Goal: Task Accomplishment & Management: Use online tool/utility

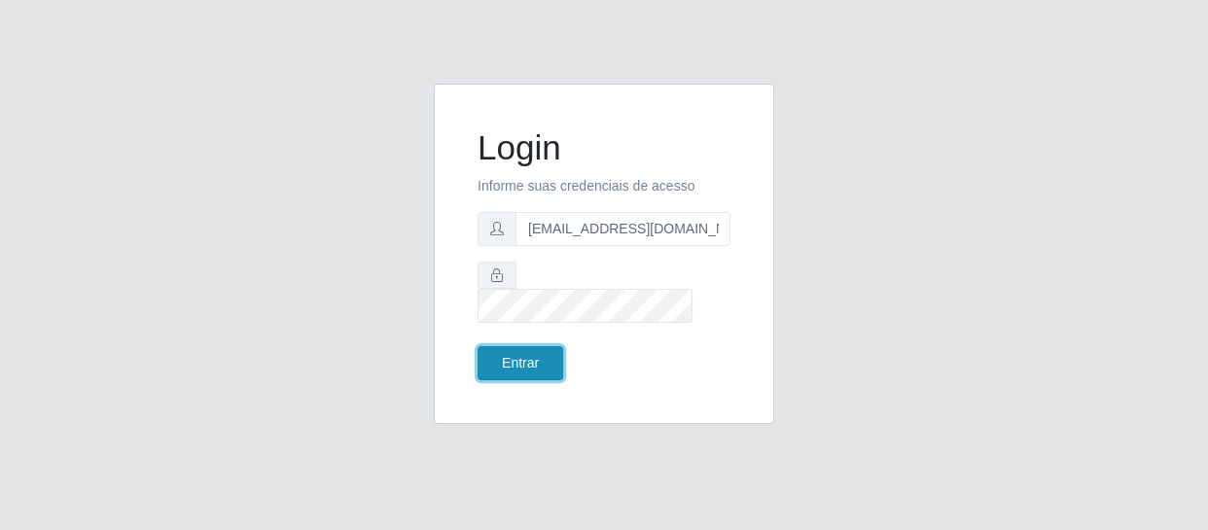
click at [531, 351] on button "Entrar" at bounding box center [521, 363] width 86 height 34
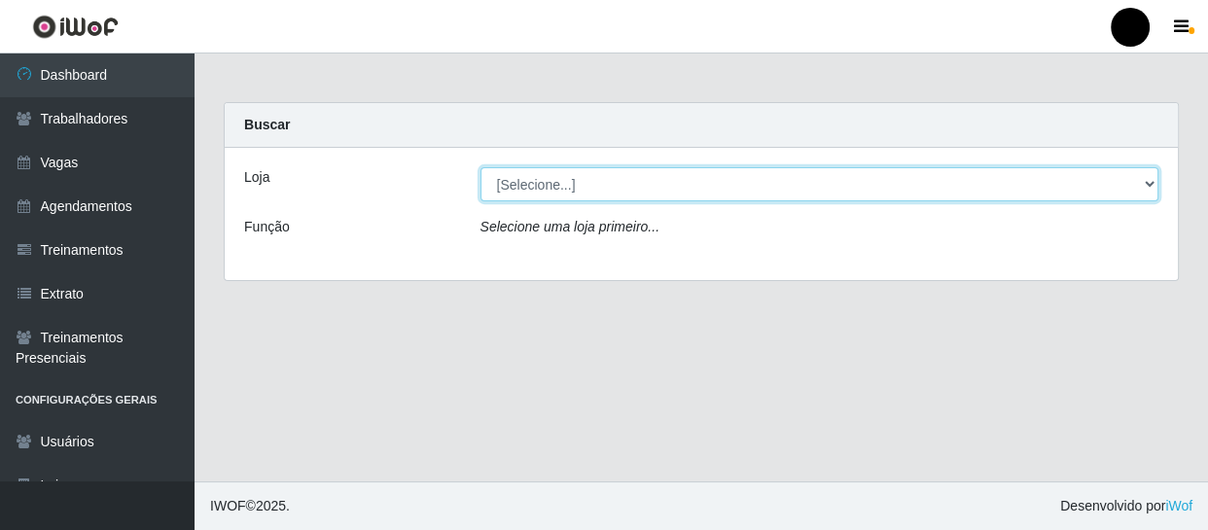
click at [1151, 186] on select "[Selecione...] SuperFácil Atacado - Emaús SuperFácil Atacado - Rodoviária Super…" at bounding box center [819, 184] width 679 height 34
select select "408"
click at [480, 167] on select "[Selecione...] SuperFácil Atacado - Emaús SuperFácil Atacado - Rodoviária Super…" at bounding box center [819, 184] width 679 height 34
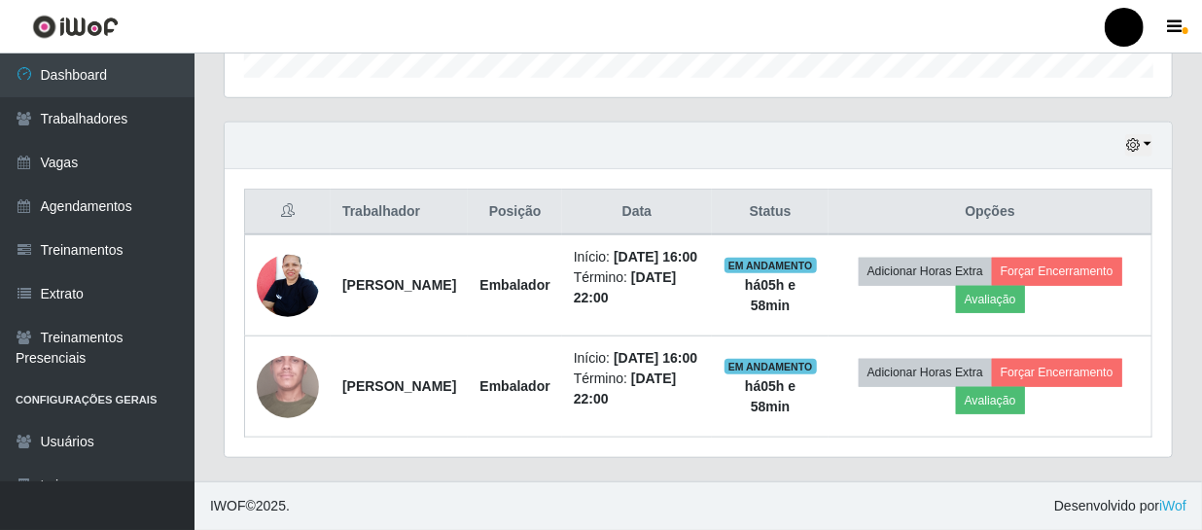
scroll to position [656, 0]
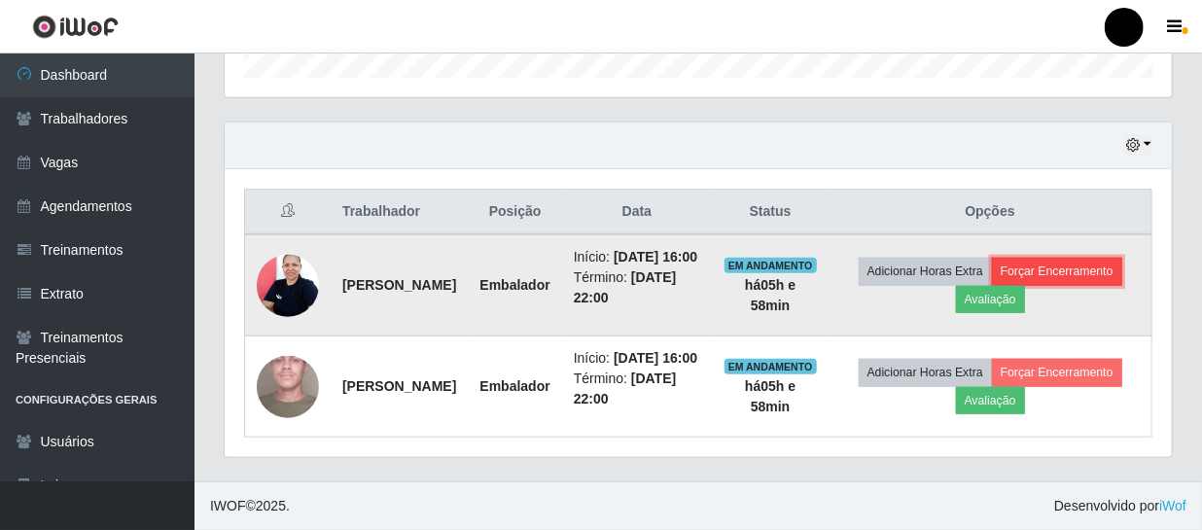
click at [992, 265] on button "Forçar Encerramento" at bounding box center [1057, 271] width 130 height 27
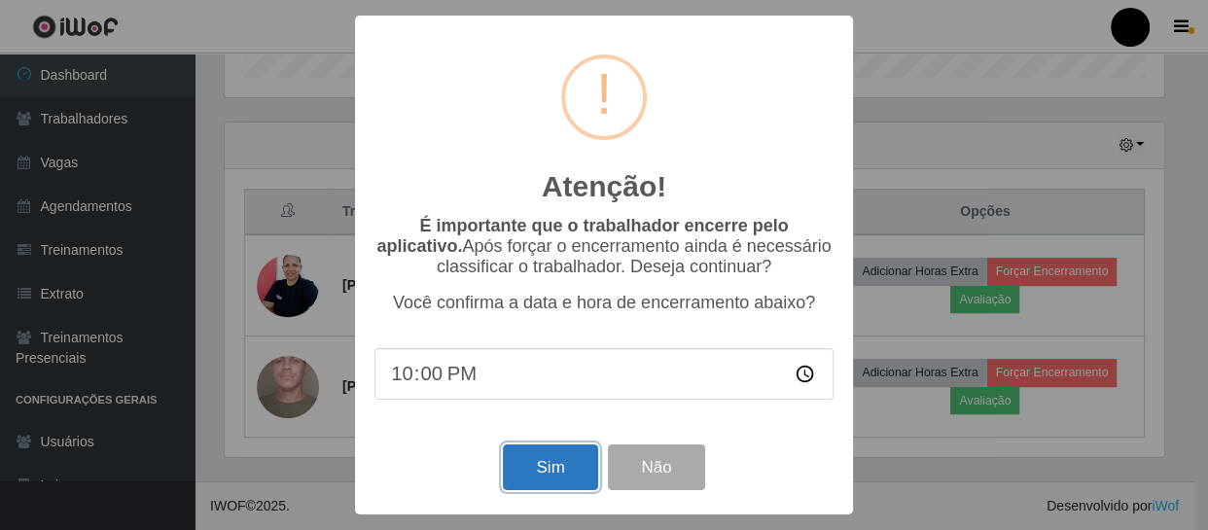
click at [536, 471] on button "Sim" at bounding box center [550, 467] width 94 height 46
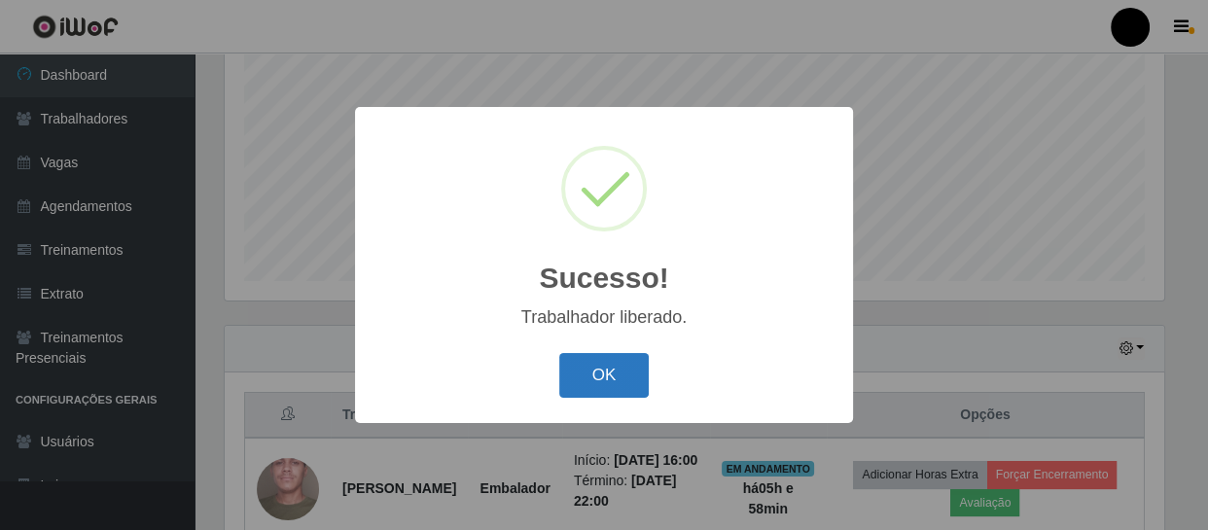
click at [614, 377] on button "OK" at bounding box center [604, 376] width 90 height 46
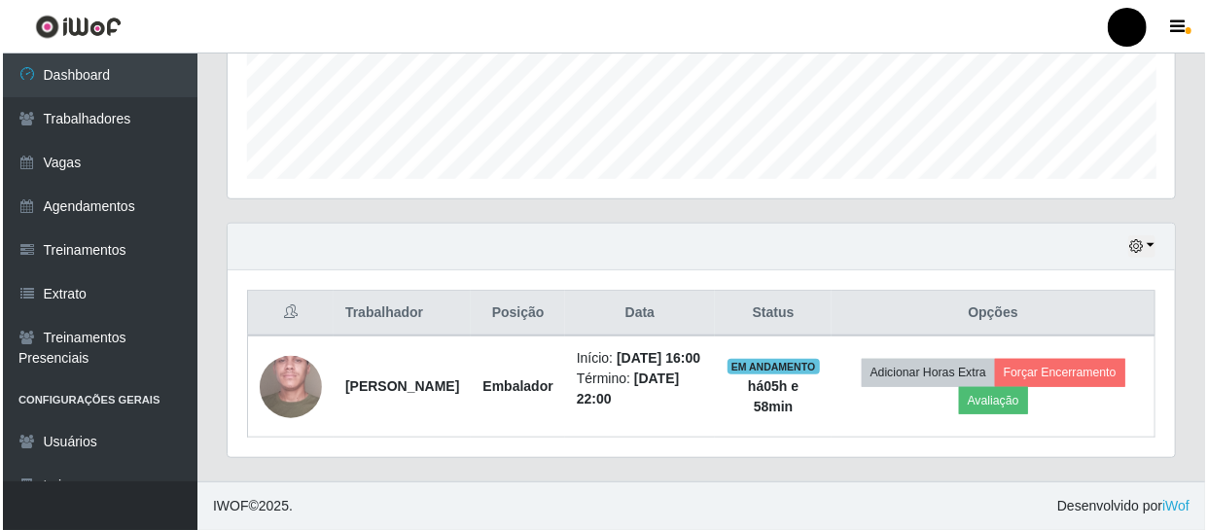
scroll to position [535, 0]
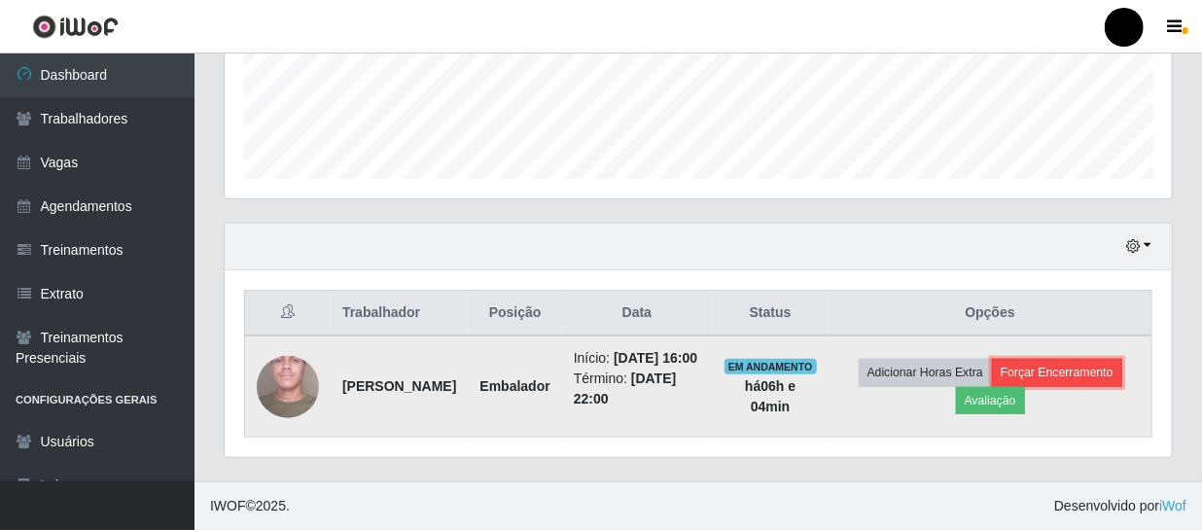
click at [1049, 366] on button "Forçar Encerramento" at bounding box center [1057, 372] width 130 height 27
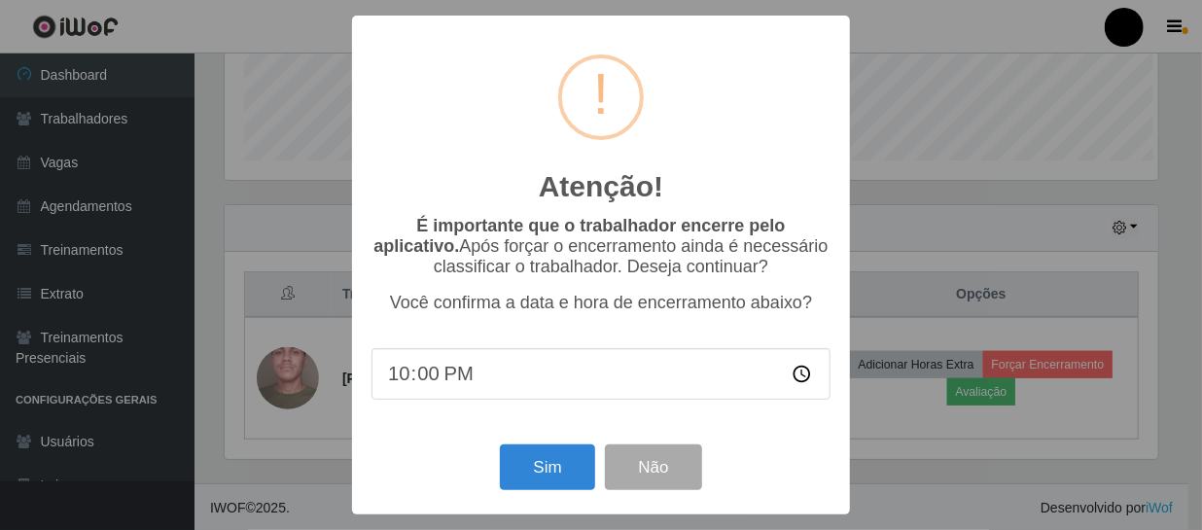
scroll to position [404, 938]
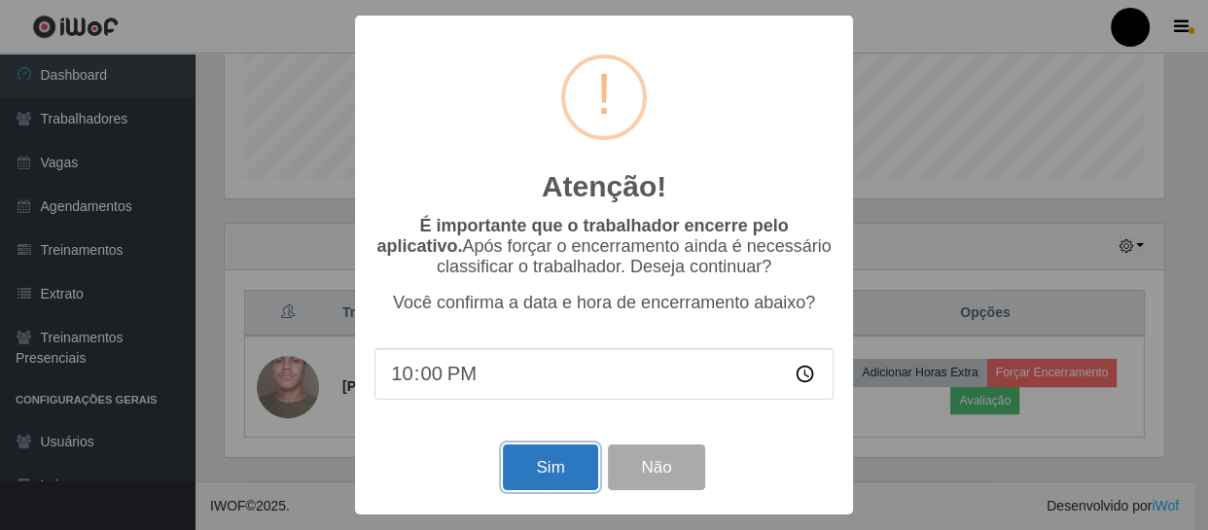
click at [554, 459] on button "Sim" at bounding box center [550, 467] width 94 height 46
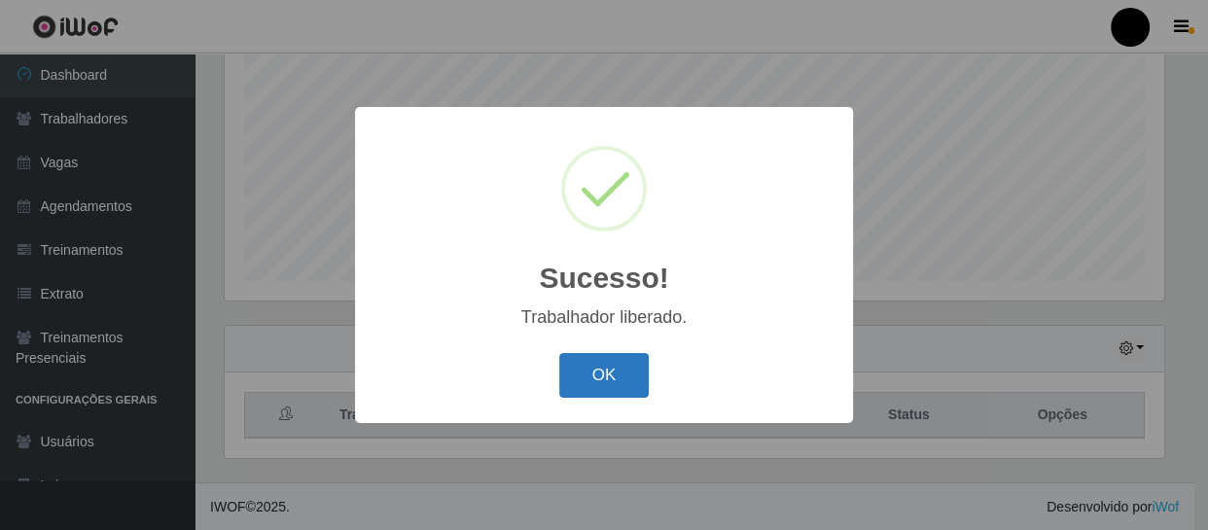
click at [616, 353] on button "OK" at bounding box center [604, 376] width 90 height 46
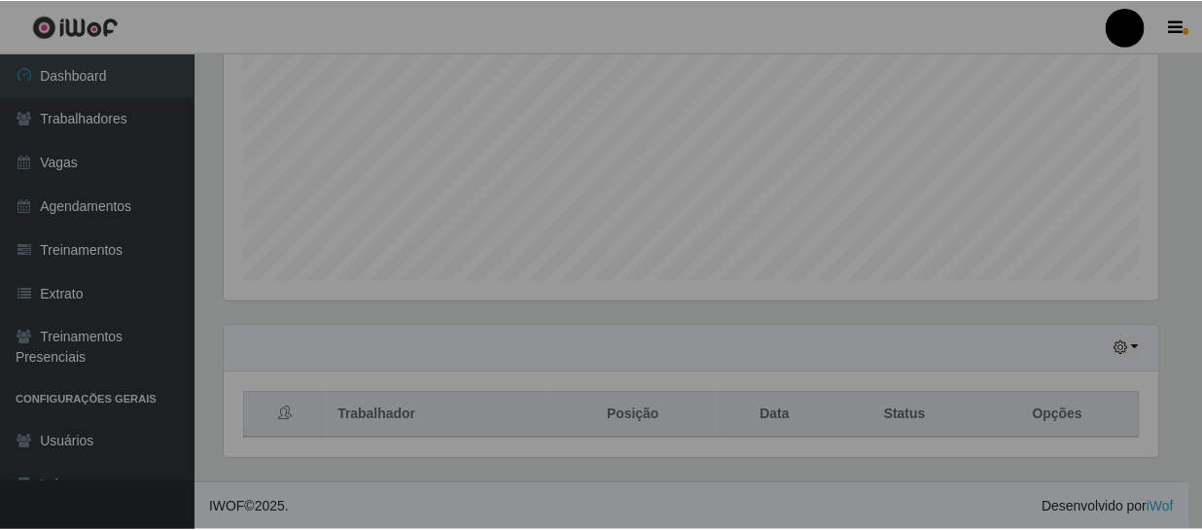
scroll to position [404, 947]
